Goal: Check status

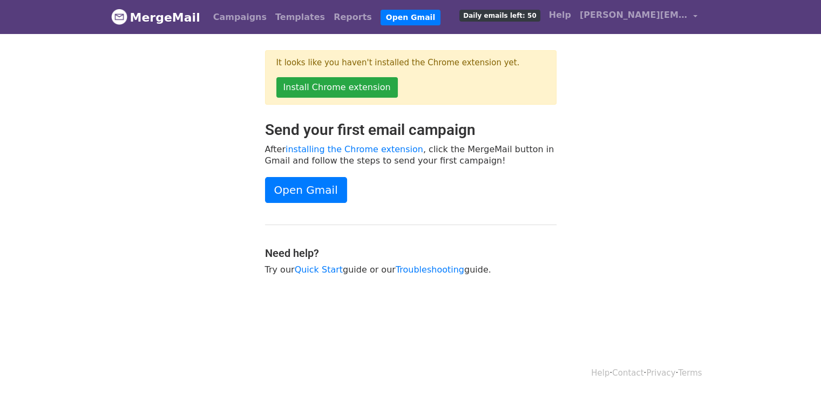
click at [516, 174] on div "Send your first email campaign After installing the Chrome extension , click th…" at bounding box center [411, 203] width 308 height 165
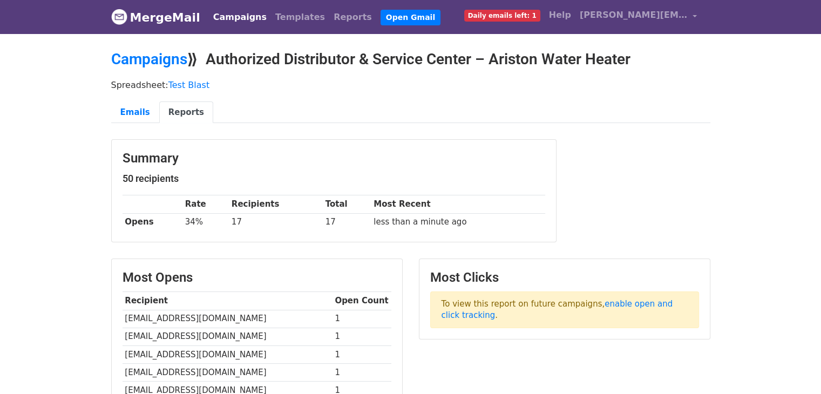
scroll to position [54, 0]
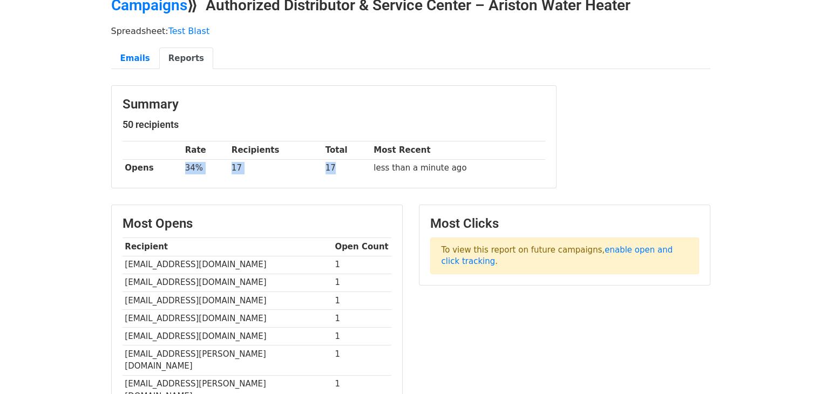
drag, startPoint x: 183, startPoint y: 165, endPoint x: 339, endPoint y: 158, distance: 156.1
click at [339, 159] on tr "Opens 34% 17 17 less than a minute ago" at bounding box center [333, 168] width 422 height 18
click at [356, 160] on td "17" at bounding box center [347, 168] width 49 height 18
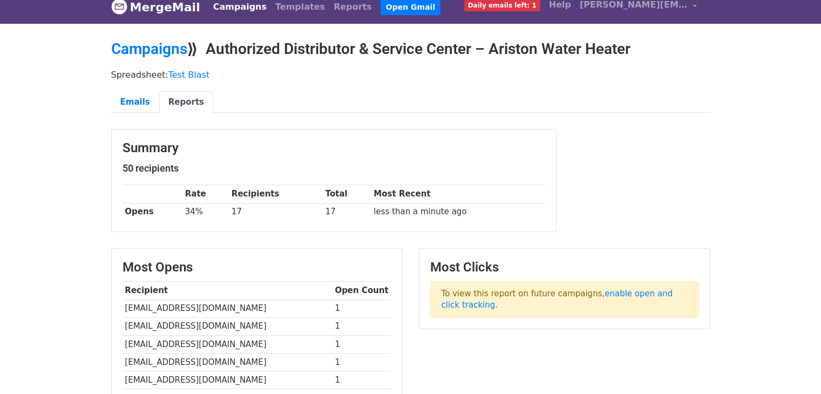
scroll to position [0, 0]
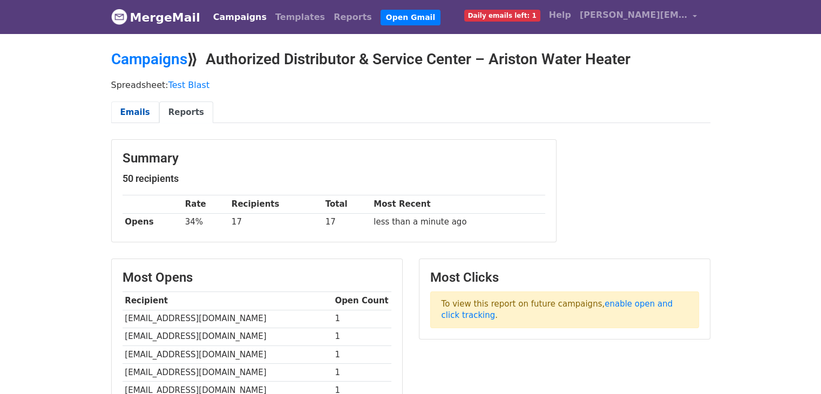
click at [129, 108] on link "Emails" at bounding box center [135, 112] width 48 height 22
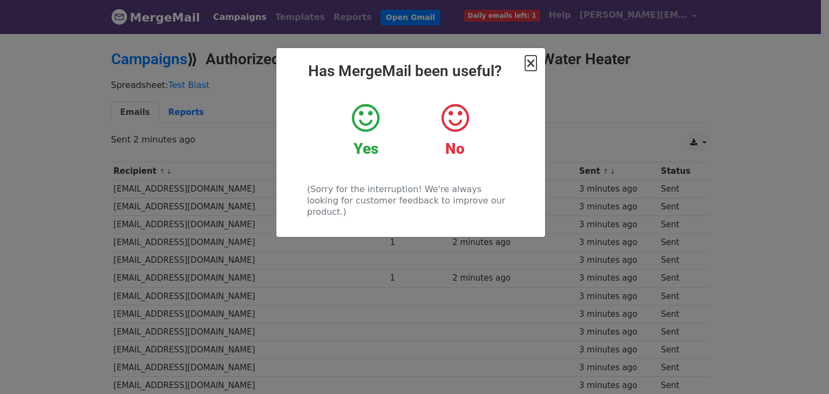
click at [534, 67] on span "×" at bounding box center [530, 63] width 11 height 15
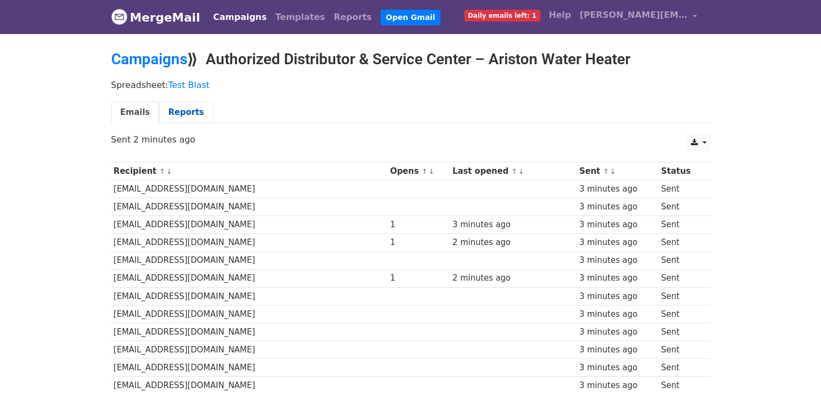
click at [166, 113] on link "Reports" at bounding box center [186, 112] width 54 height 22
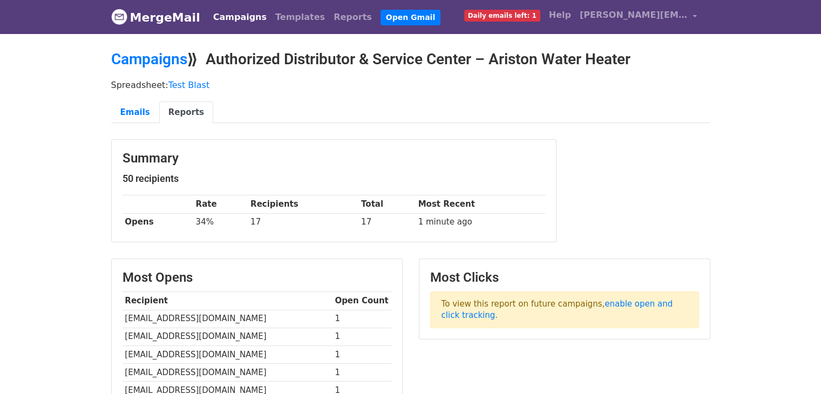
click at [175, 110] on link "Reports" at bounding box center [186, 112] width 54 height 22
